Goal: Information Seeking & Learning: Learn about a topic

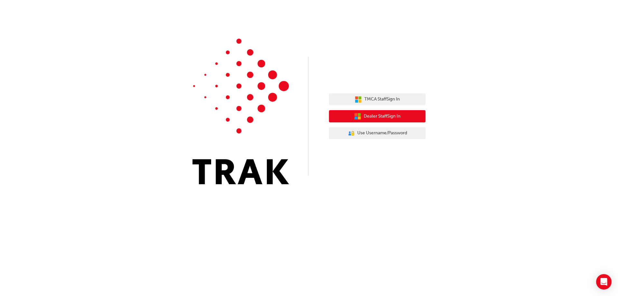
click at [388, 119] on span "Dealer Staff Sign In" at bounding box center [382, 116] width 37 height 7
click at [365, 119] on span "Dealer Staff Sign In" at bounding box center [382, 116] width 37 height 7
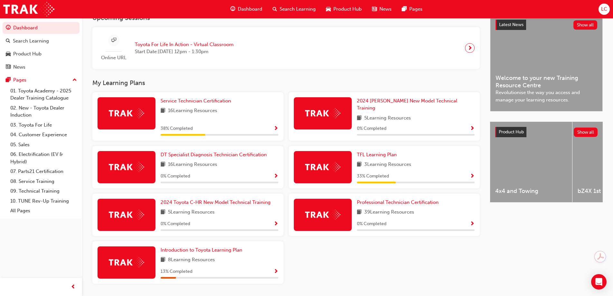
scroll to position [165, 0]
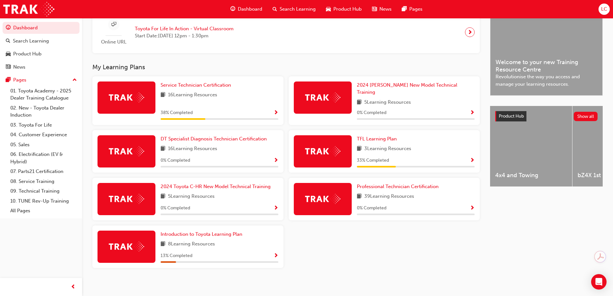
click at [297, 5] on span "Search Learning" at bounding box center [298, 8] width 36 height 7
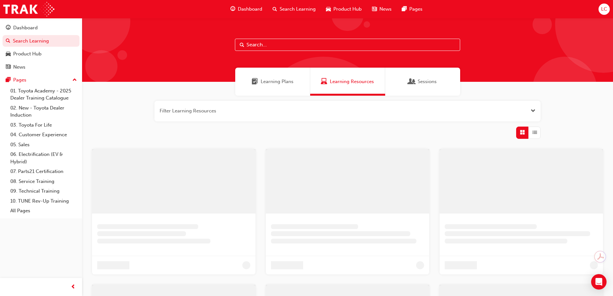
click at [279, 45] on input "text" at bounding box center [347, 45] width 225 height 12
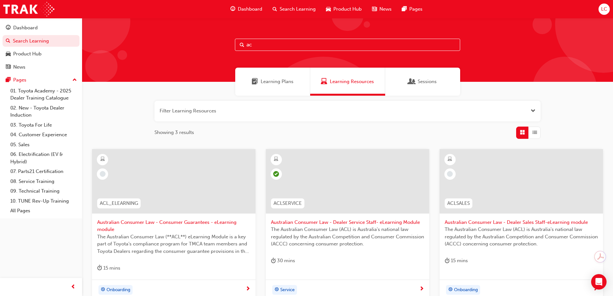
type input "a"
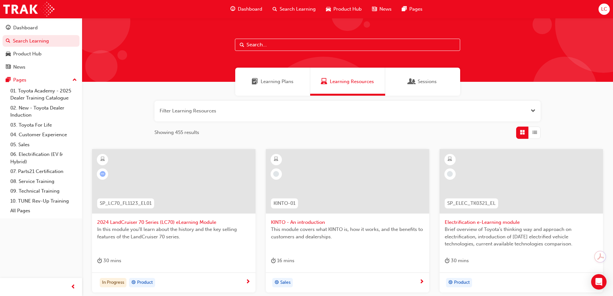
click at [241, 10] on span "Dashboard" at bounding box center [250, 8] width 24 height 7
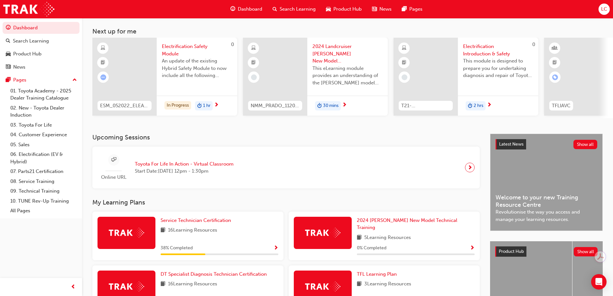
scroll to position [97, 0]
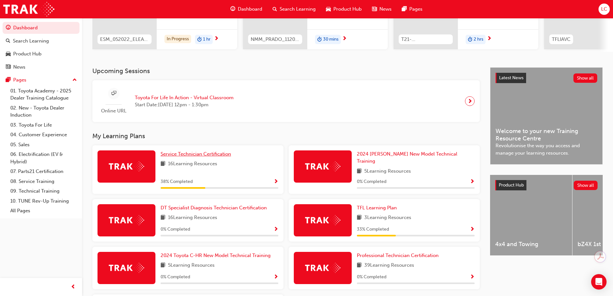
click at [181, 157] on span "Service Technician Certification" at bounding box center [196, 154] width 70 height 6
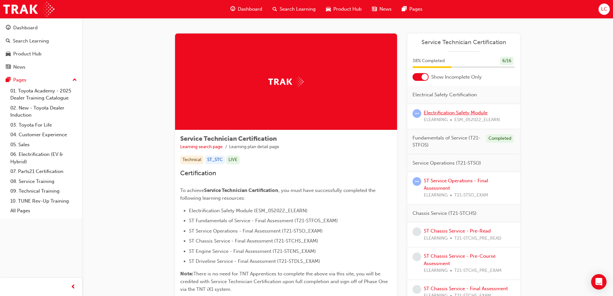
click at [439, 114] on link "Electrification Safety Module" at bounding box center [456, 113] width 64 height 6
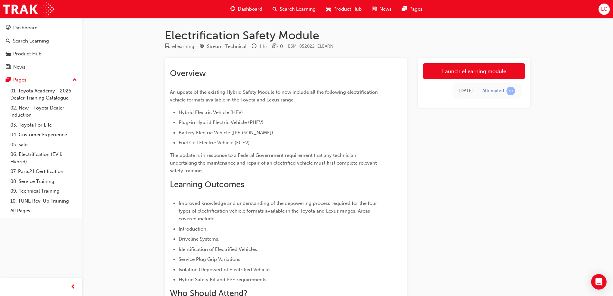
click at [396, 32] on h1 "Electrification Safety Module" at bounding box center [348, 35] width 366 height 14
click at [110, 34] on div "Electrification Safety Module eLearning Stream: Technical 1 hr 0 ESM_052022_ELE…" at bounding box center [306, 189] width 613 height 378
click at [603, 10] on span "LC" at bounding box center [604, 8] width 6 height 7
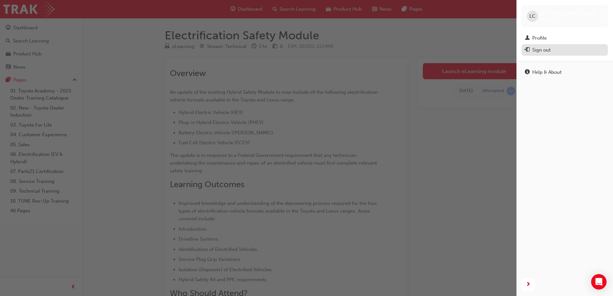
click at [554, 52] on div "Sign out" at bounding box center [565, 50] width 80 height 8
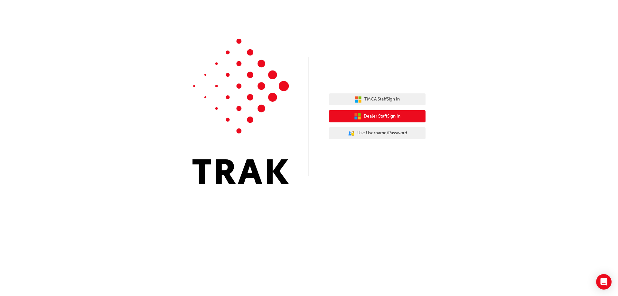
click at [370, 114] on span "Dealer Staff Sign In" at bounding box center [382, 116] width 37 height 7
